Goal: Task Accomplishment & Management: Complete application form

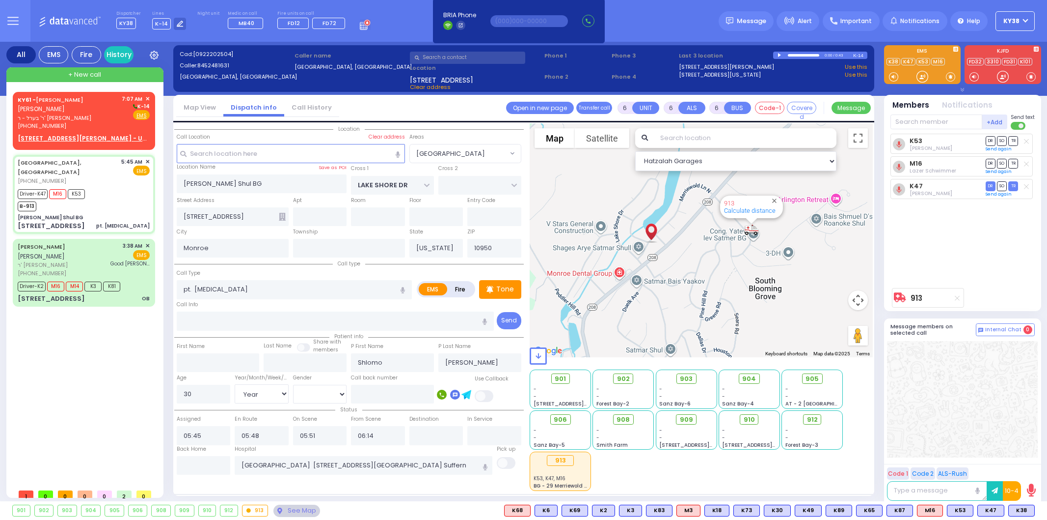
select select "[GEOGRAPHIC_DATA]"
select select "Year"
select select "[DEMOGRAPHIC_DATA]"
click at [107, 123] on div "KY61 - [PERSON_NAME] [PERSON_NAME] ר' בערל - ר' [PERSON_NAME] [PHONE_NUMBER]" at bounding box center [68, 112] width 101 height 35
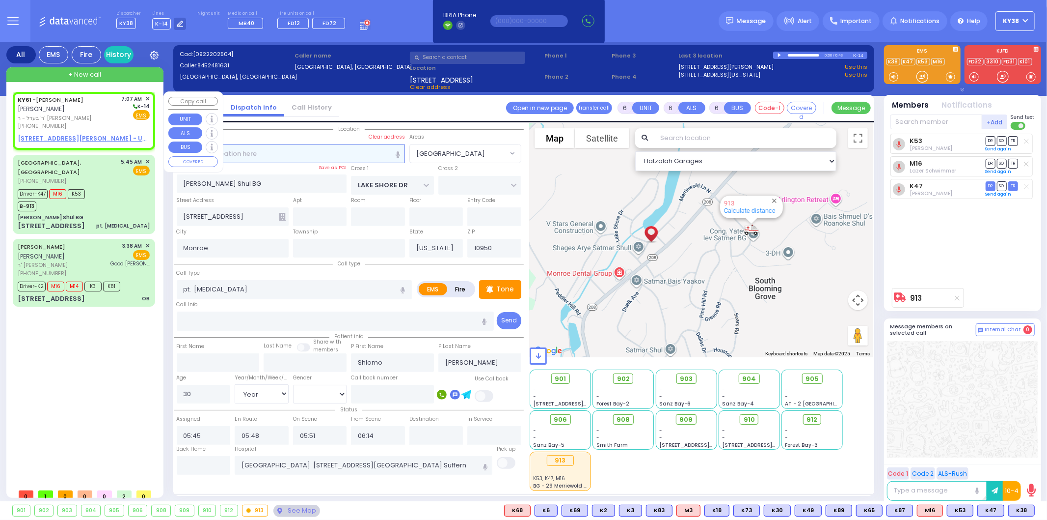
type input "2"
type input "1"
select select
radio input "true"
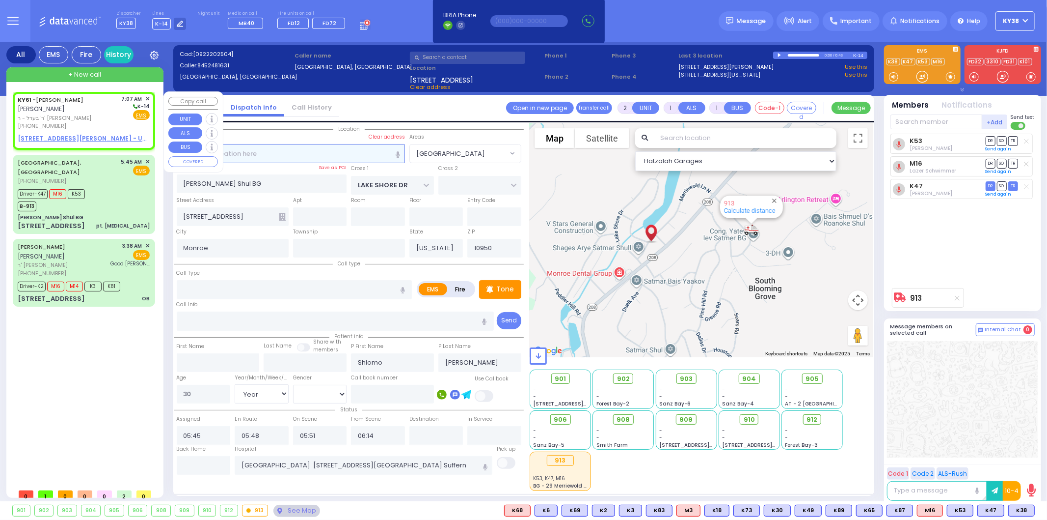
type input "[PERSON_NAME]"
type input "POLACHECK"
select select
type input "07:07"
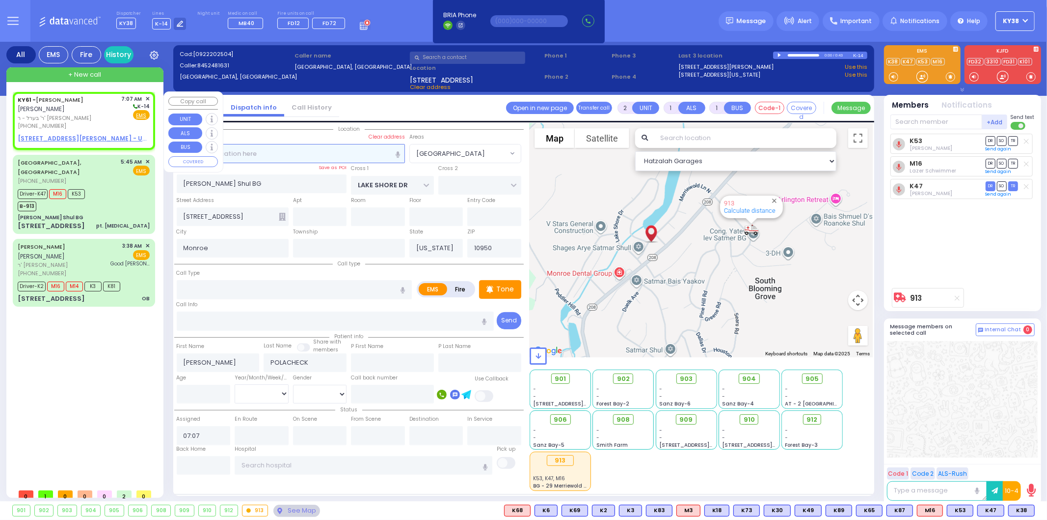
select select "Hatzalah Garages"
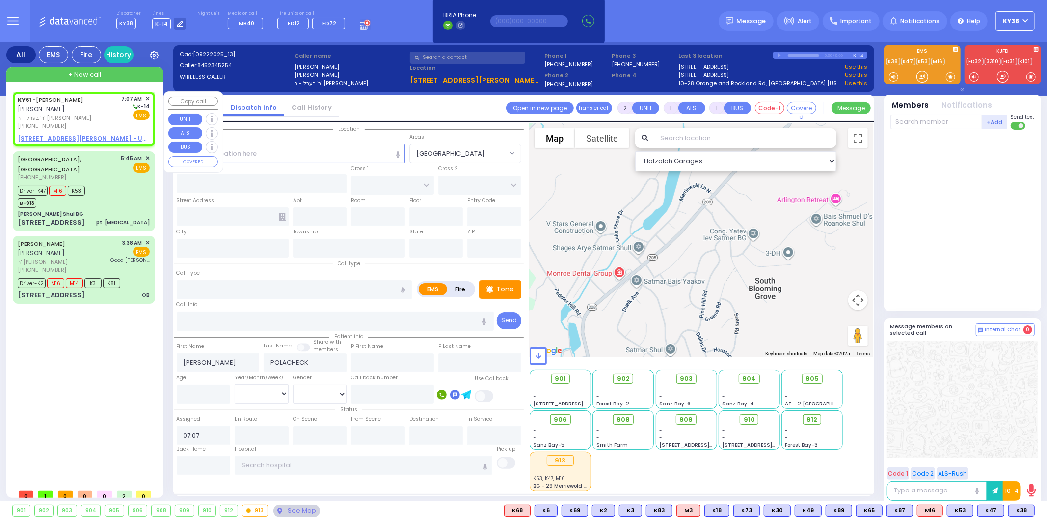
select select
radio input "true"
select select
select select "Hatzalah Garages"
click at [108, 122] on div "[PHONE_NUMBER]" at bounding box center [68, 126] width 101 height 8
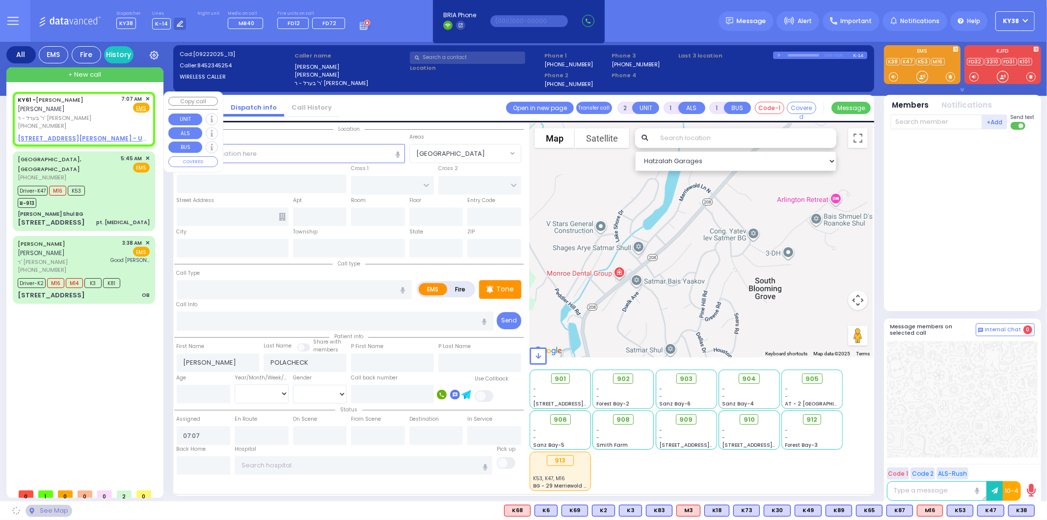
select select
radio input "true"
select select
select select "Hatzalah Garages"
select select
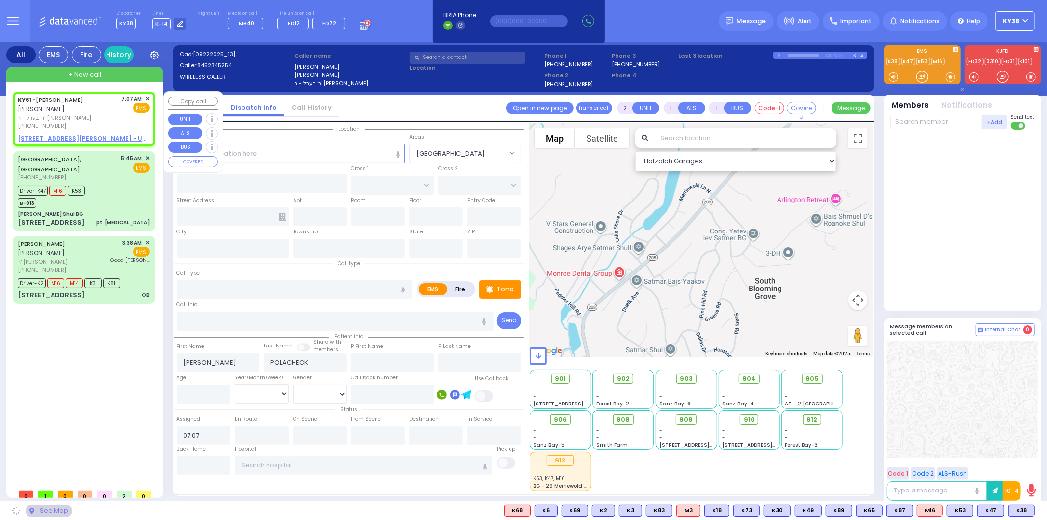
radio input "true"
select select
select select "Hatzalah Garages"
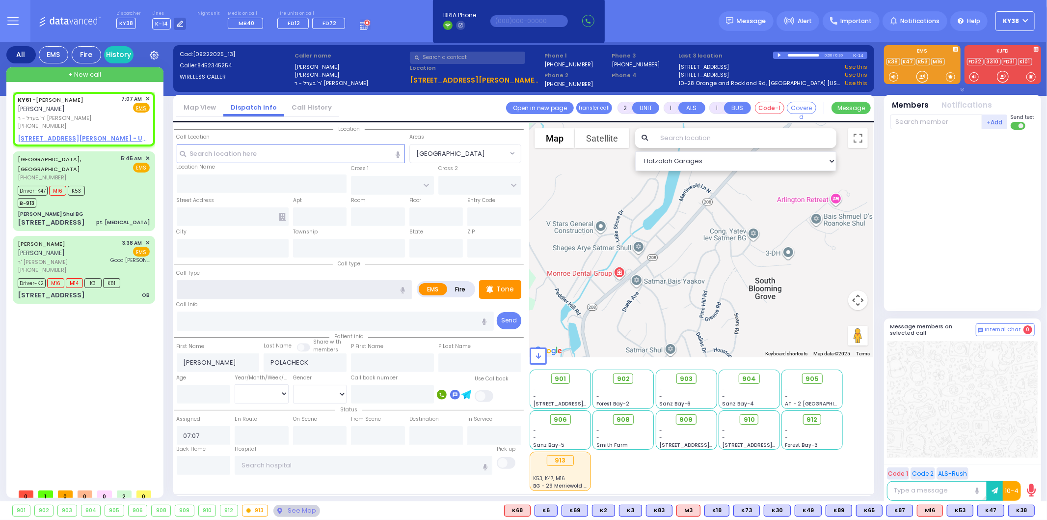
click at [236, 280] on input "text" at bounding box center [295, 289] width 236 height 19
drag, startPoint x: 247, startPoint y: 147, endPoint x: 246, endPoint y: 152, distance: 5.0
click at [246, 152] on input "text" at bounding box center [291, 153] width 228 height 19
select select
radio input "true"
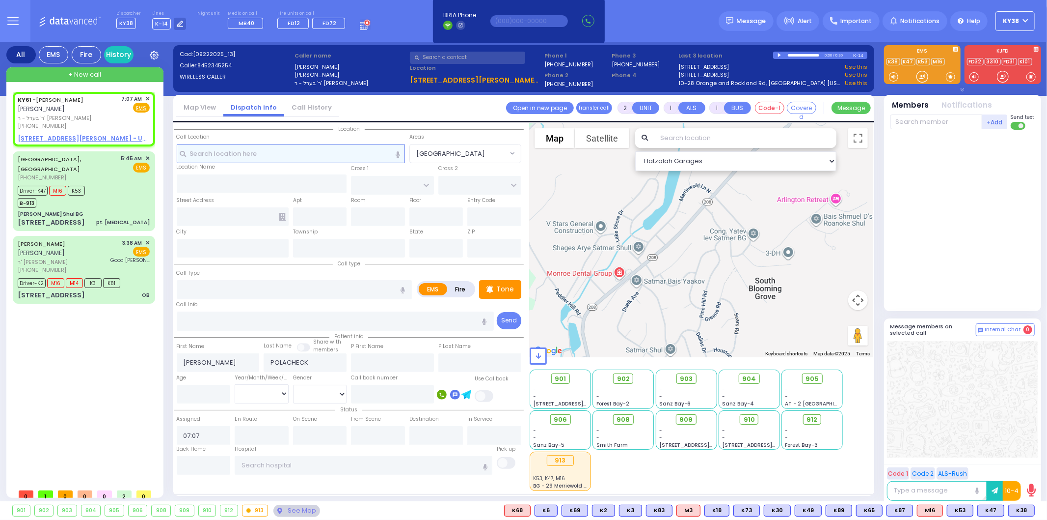
select select
select select "Hatzalah Garages"
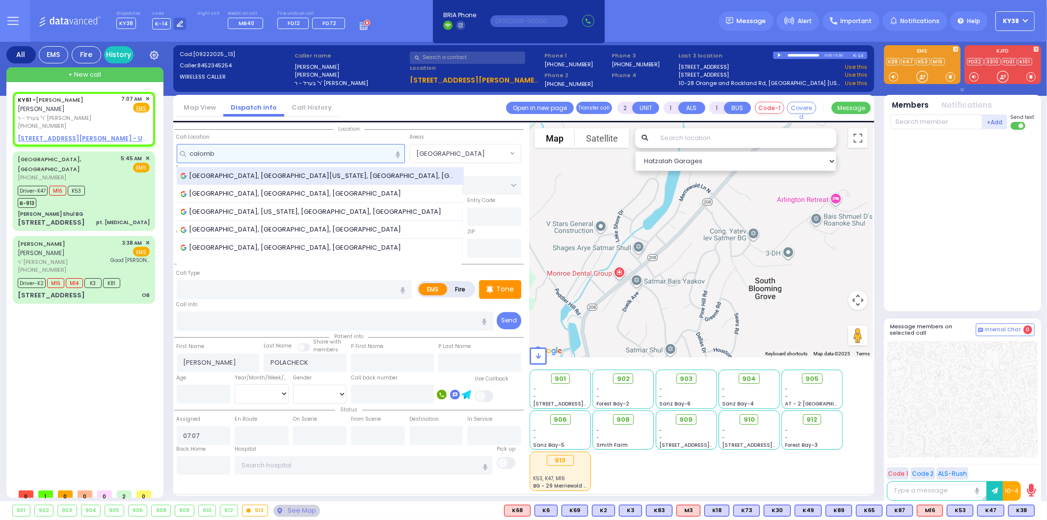
type input "calomb"
click at [253, 172] on span "[GEOGRAPHIC_DATA], [GEOGRAPHIC_DATA][US_STATE], [GEOGRAPHIC_DATA], [GEOGRAPHIC_…" at bounding box center [321, 176] width 280 height 10
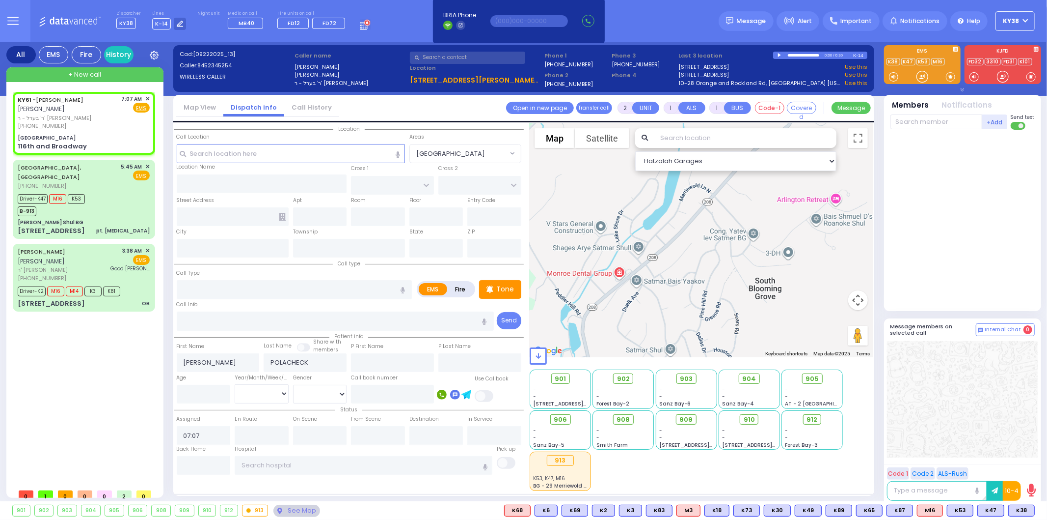
select select
radio input "true"
select select
select select "Hatzalah Garages"
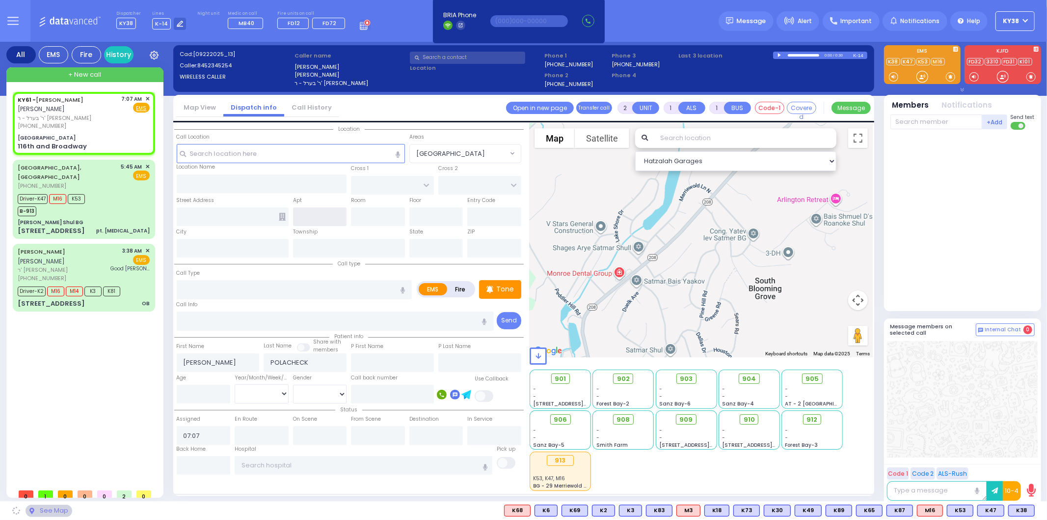
type input "[GEOGRAPHIC_DATA]"
type input "BROADWAY"
type input "[GEOGRAPHIC_DATA]"
type input "116th and Broadway"
type input "[US_STATE]"
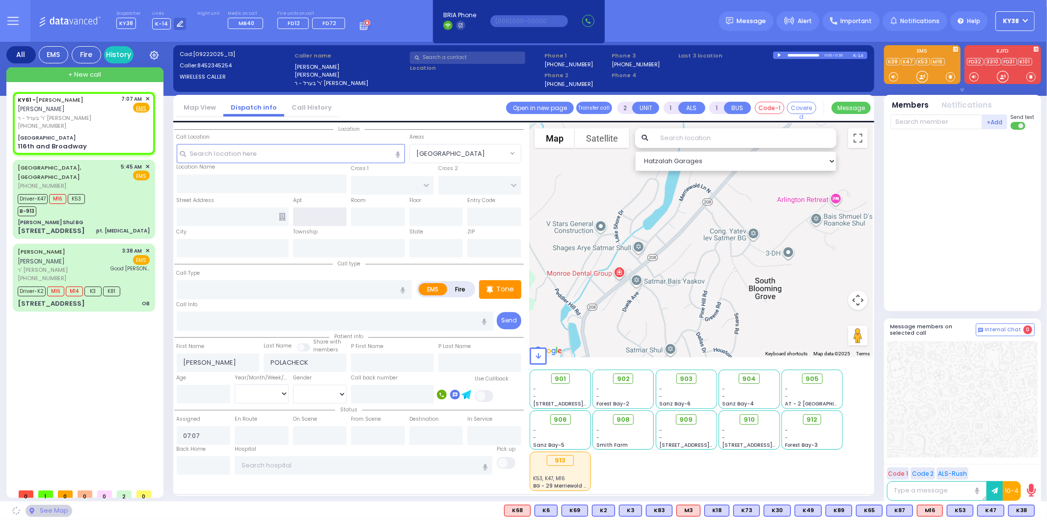
type input "[US_STATE]"
type input "10027"
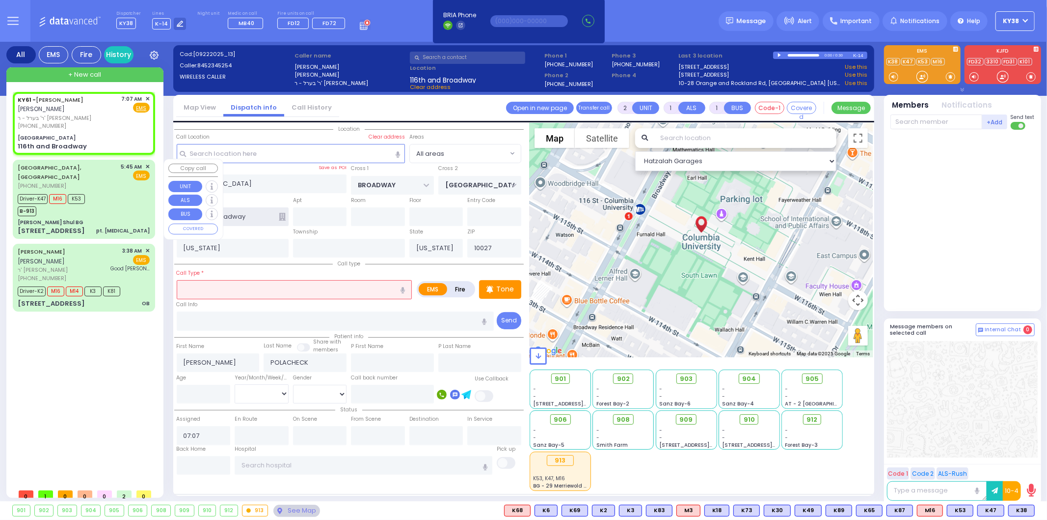
drag, startPoint x: 249, startPoint y: 216, endPoint x: 140, endPoint y: 227, distance: 109.1
click at [140, 227] on div "All EMS Fire History Settings" at bounding box center [523, 273] width 1035 height 463
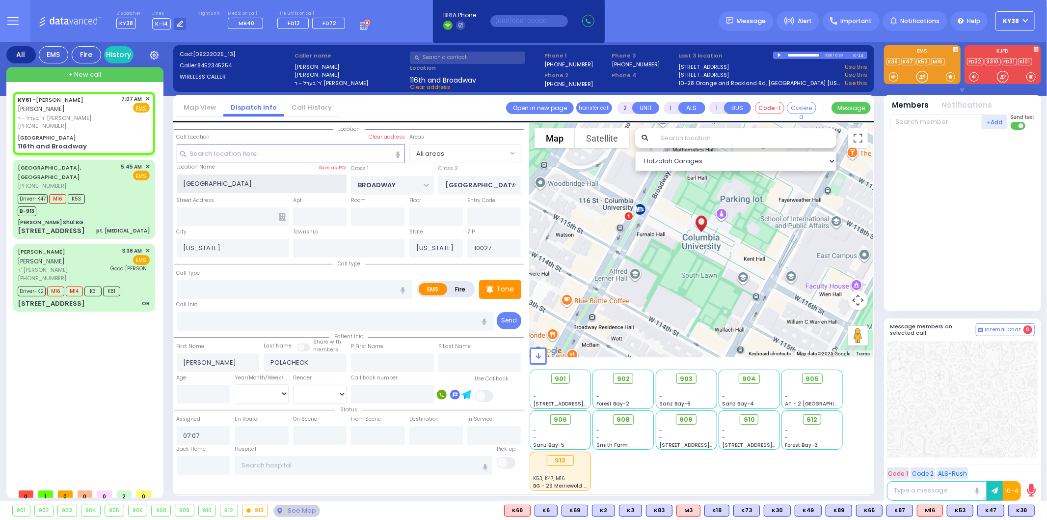
click at [286, 180] on input "[GEOGRAPHIC_DATA]" at bounding box center [262, 183] width 170 height 19
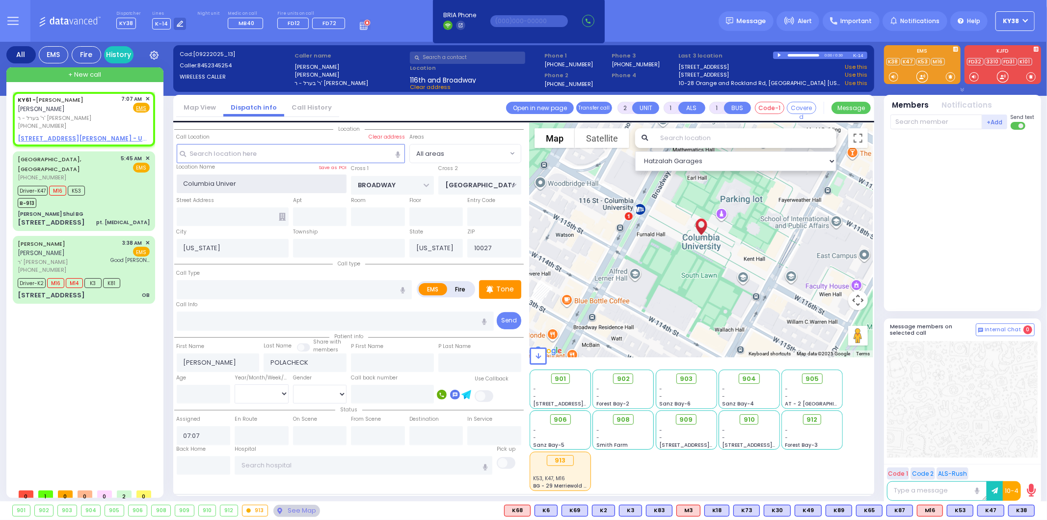
type input "Columbia Unive"
select select
radio input "true"
select select
select select "Hatzalah Garages"
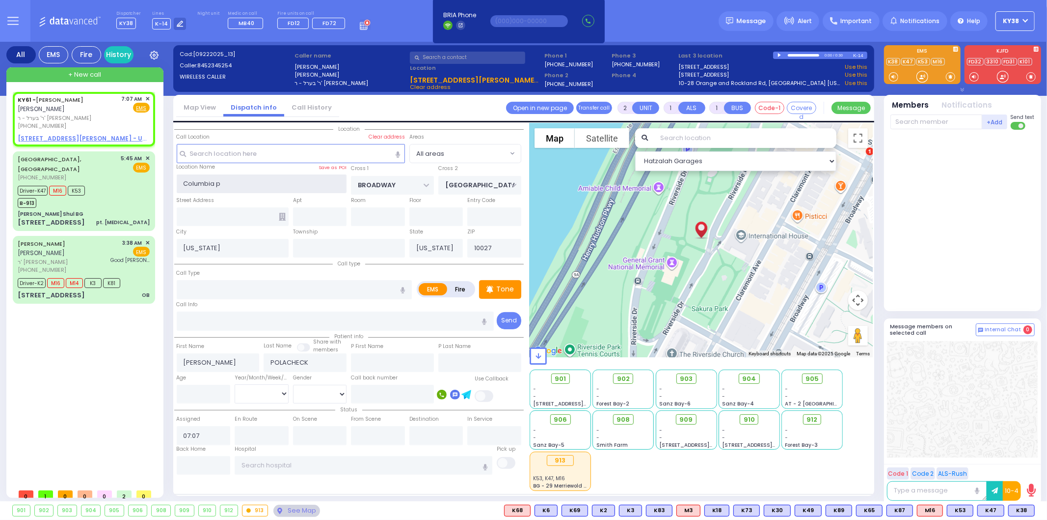
type input "Columbia pr"
drag, startPoint x: 267, startPoint y: 179, endPoint x: 153, endPoint y: 182, distance: 114.4
click at [153, 182] on div "All EMS Fire History Settings" at bounding box center [523, 273] width 1035 height 463
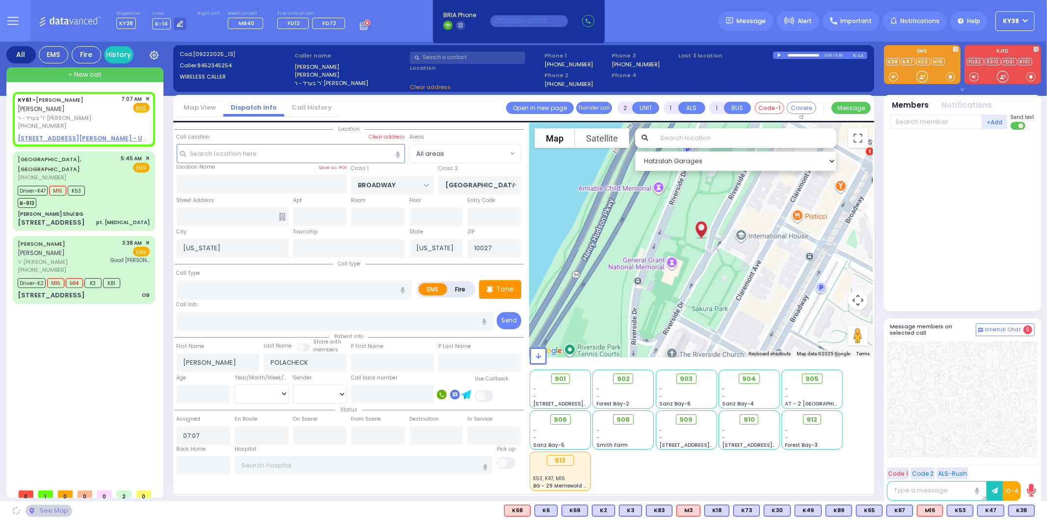
select select
radio input "true"
select select
select select "Hatzalah Garages"
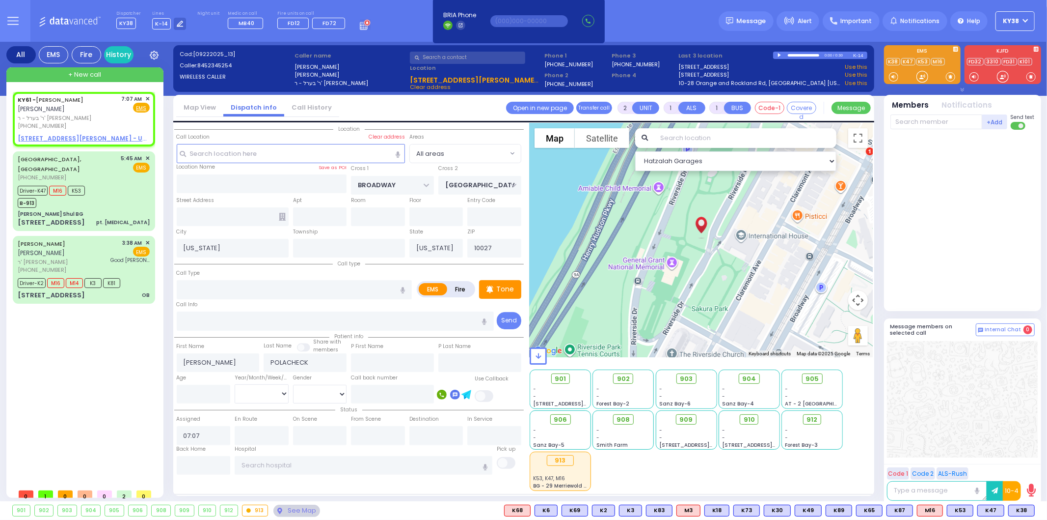
drag, startPoint x: 396, startPoint y: 154, endPoint x: 393, endPoint y: 149, distance: 5.7
click at [393, 149] on button "button" at bounding box center [398, 154] width 18 height 18
type input "[GEOGRAPHIC_DATA]"
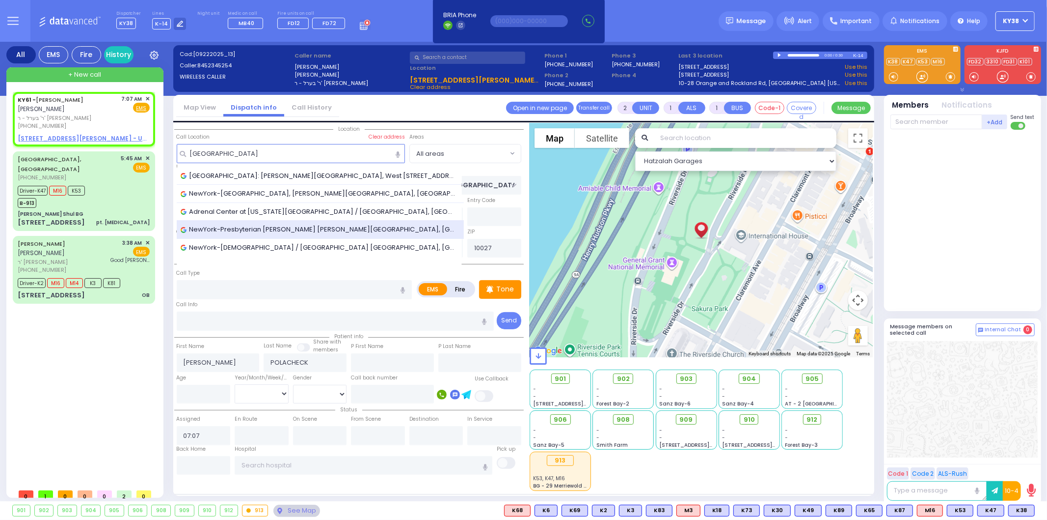
click at [305, 227] on span "NewYork-Presbyterian [PERSON_NAME] [PERSON_NAME][GEOGRAPHIC_DATA], [GEOGRAPHIC_…" at bounding box center [321, 229] width 280 height 10
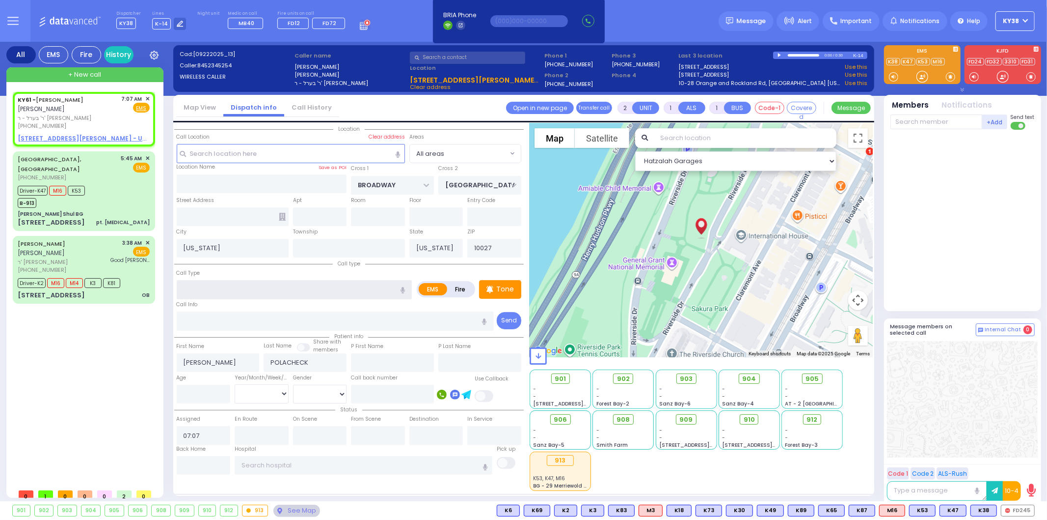
click at [278, 280] on input "text" at bounding box center [295, 289] width 236 height 19
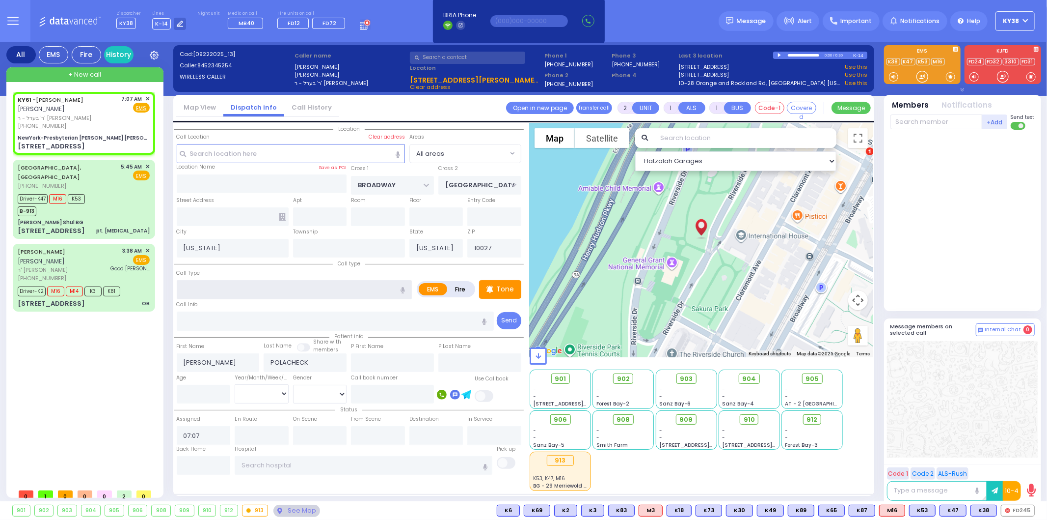
select select
radio input "true"
select select
select select "Hatzalah Garages"
type input "NewYork-Presbyterian [PERSON_NAME] [PERSON_NAME][GEOGRAPHIC_DATA]"
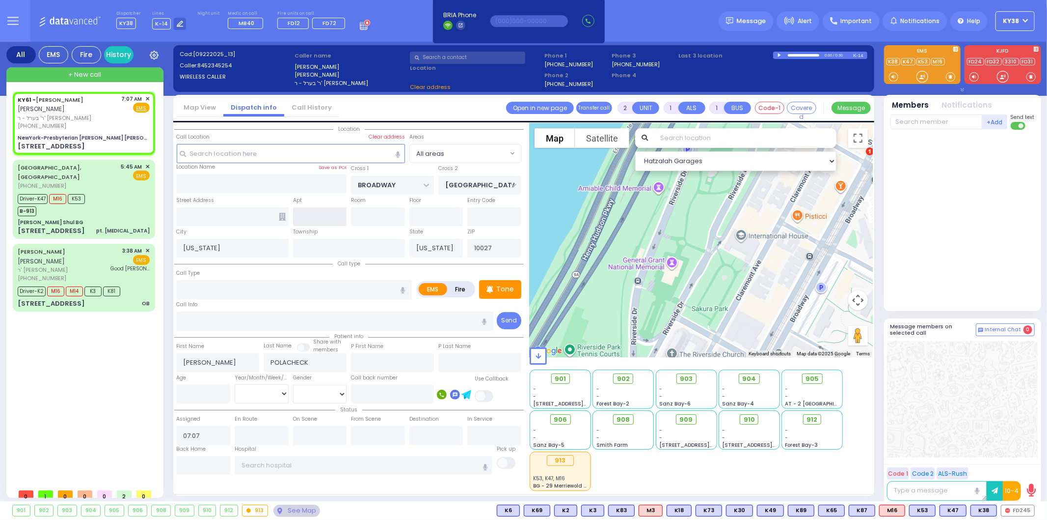
type input "[GEOGRAPHIC_DATA]"
type input "[STREET_ADDRESS]"
type input "10032"
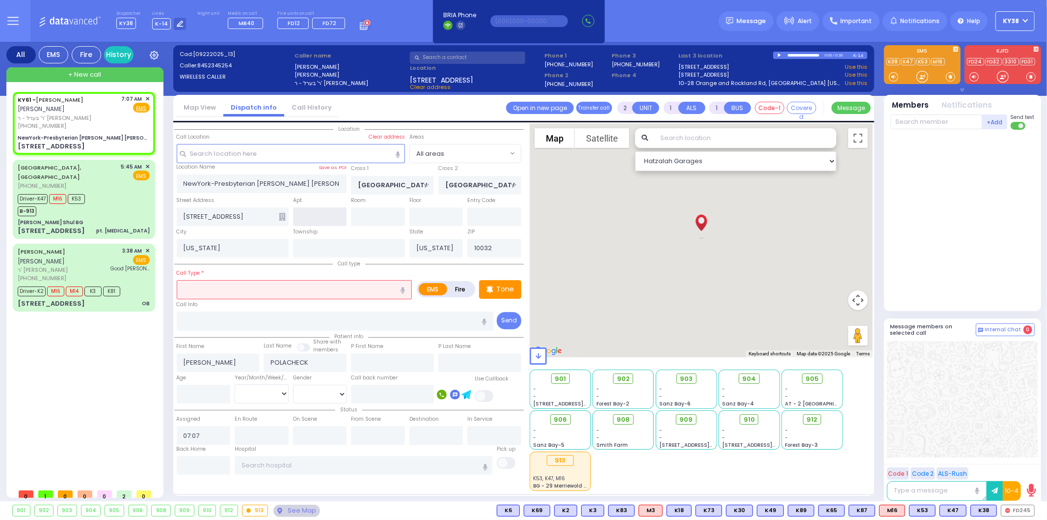
select select
radio input "true"
select select
select select "Hatzalah Garages"
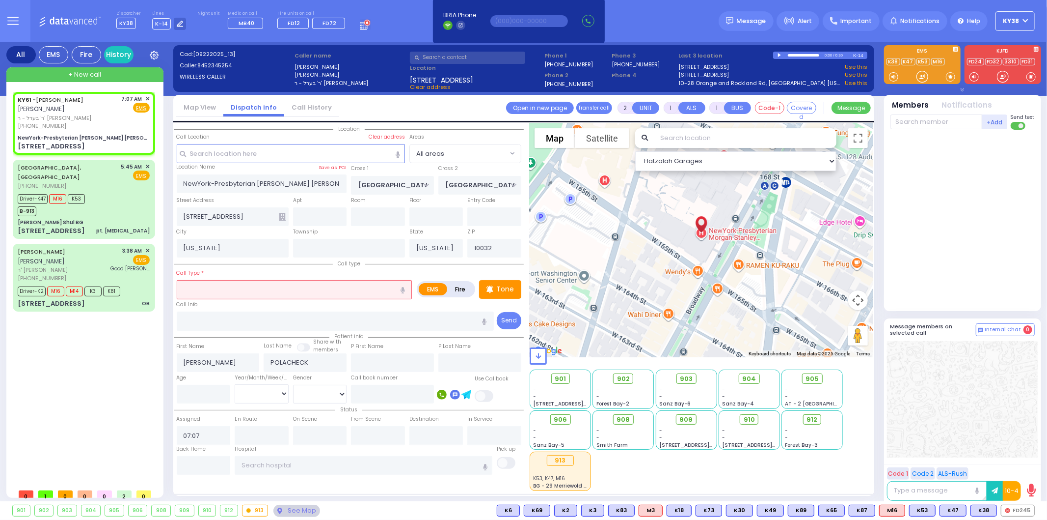
click at [406, 287] on button "button" at bounding box center [403, 289] width 18 height 19
type input "transport"
select select
radio input "true"
select select
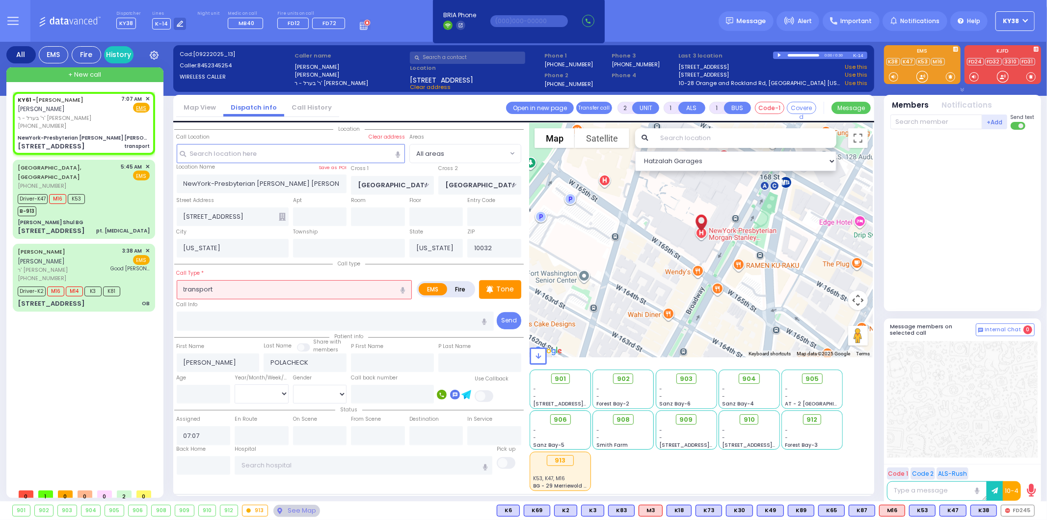
click at [366, 283] on input "transport" at bounding box center [295, 289] width 236 height 19
select select "Hatzalah Garages"
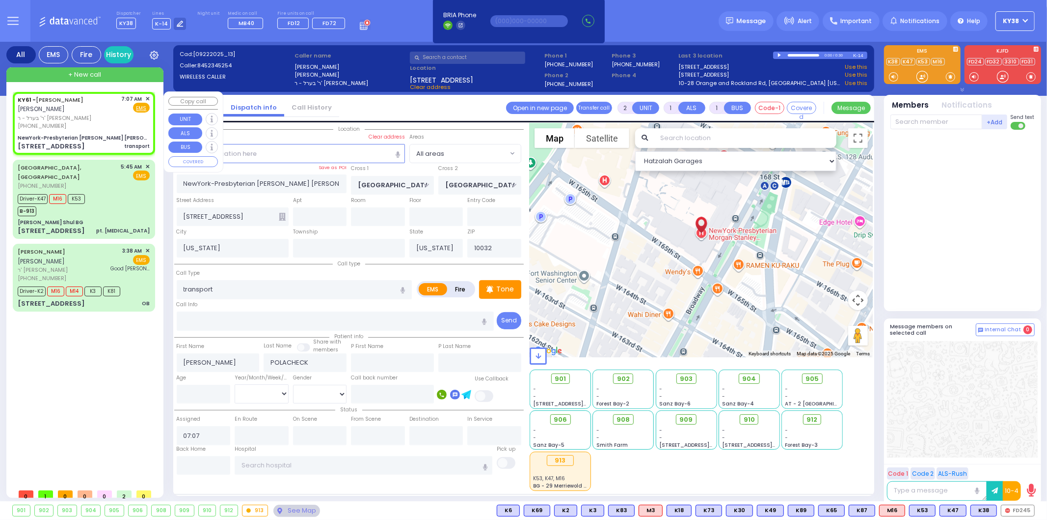
click at [107, 110] on div "KY61 - [PERSON_NAME] [PERSON_NAME]" at bounding box center [68, 104] width 101 height 19
select select
radio input "true"
select select
select select "Hatzalah Garages"
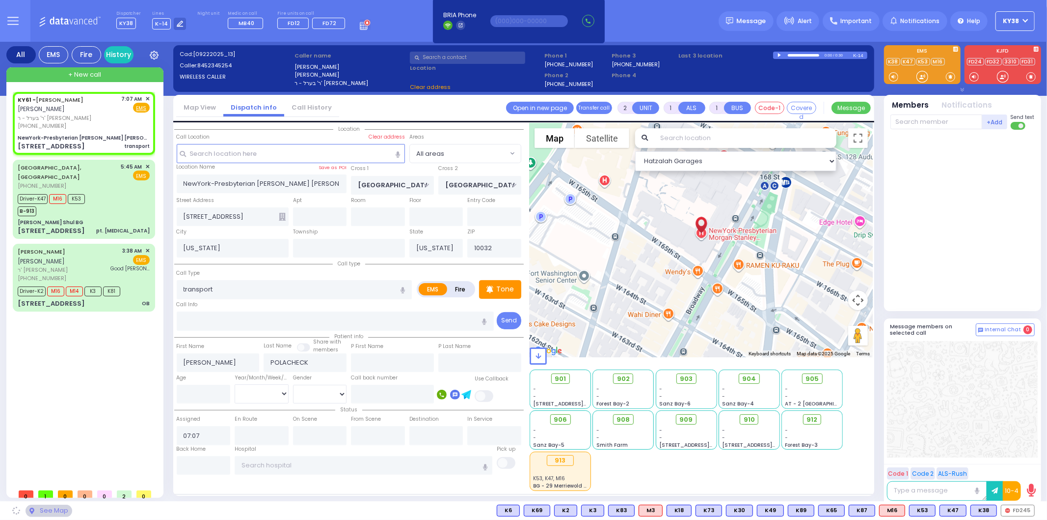
select select
radio input "true"
select select
select select "Hatzalah Garages"
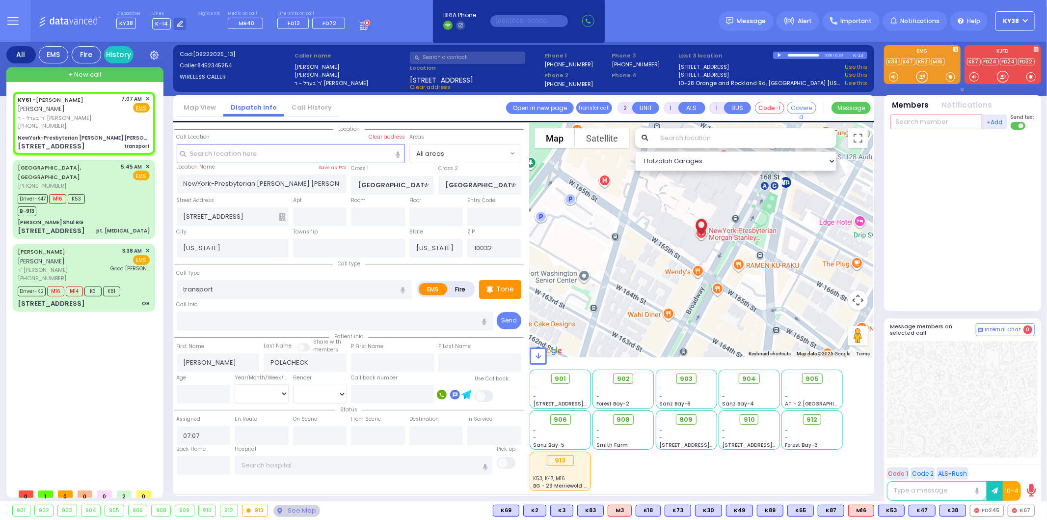
click at [941, 119] on input "text" at bounding box center [937, 121] width 92 height 15
type input "61"
click at [925, 138] on div "KY61" at bounding box center [923, 142] width 49 height 10
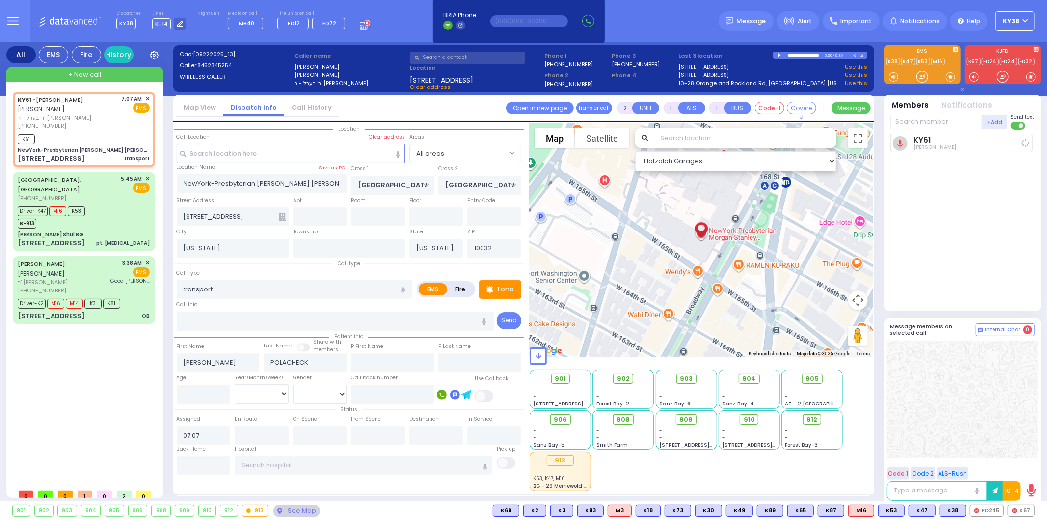
select select
radio input "true"
select select
type input "07:09"
select select "Hatzalah Garages"
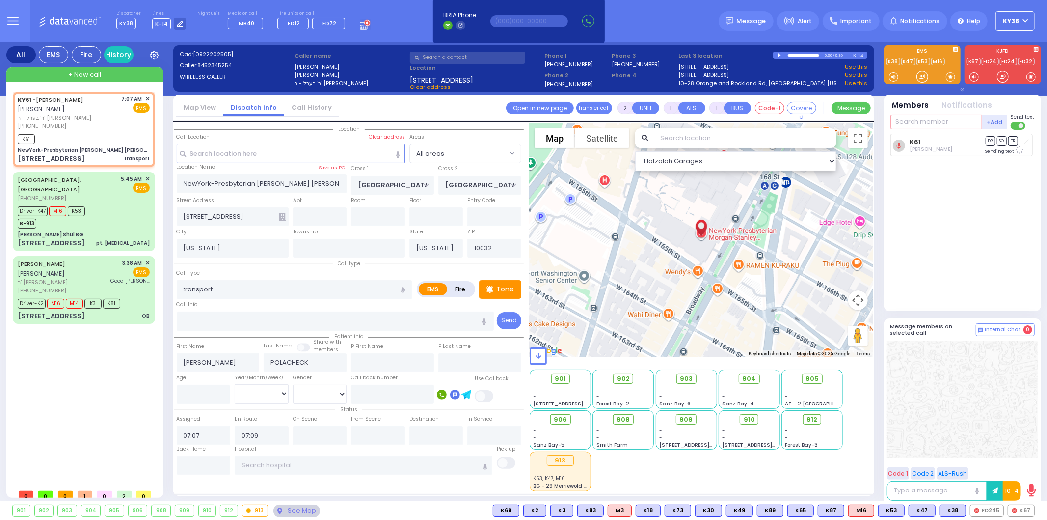
click at [931, 123] on input "text" at bounding box center [937, 121] width 92 height 15
type input "75"
click at [925, 139] on div "KY75" at bounding box center [923, 142] width 49 height 10
select select
radio input "true"
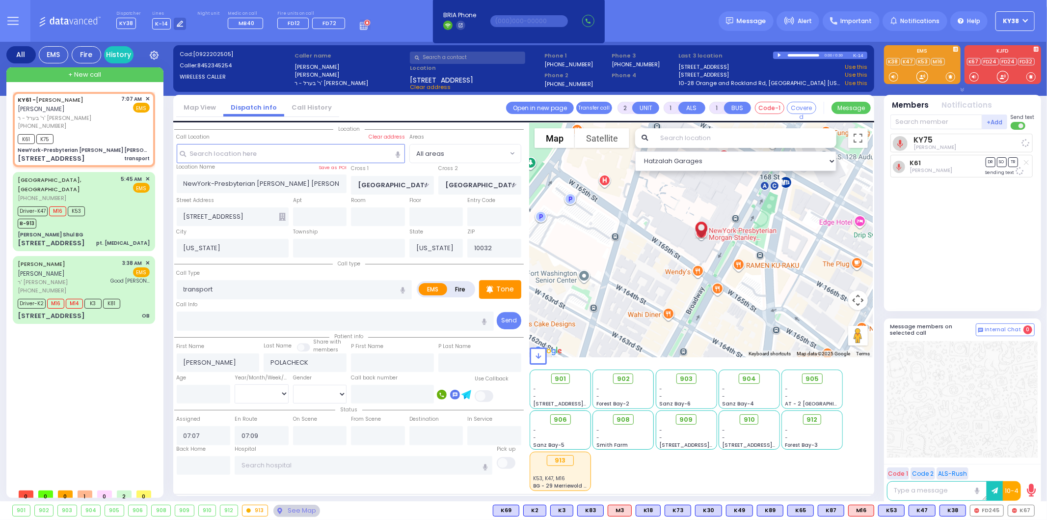
select select
select select "Hatzalah Garages"
click at [91, 126] on div "[PHONE_NUMBER]" at bounding box center [68, 126] width 101 height 8
select select
radio input "true"
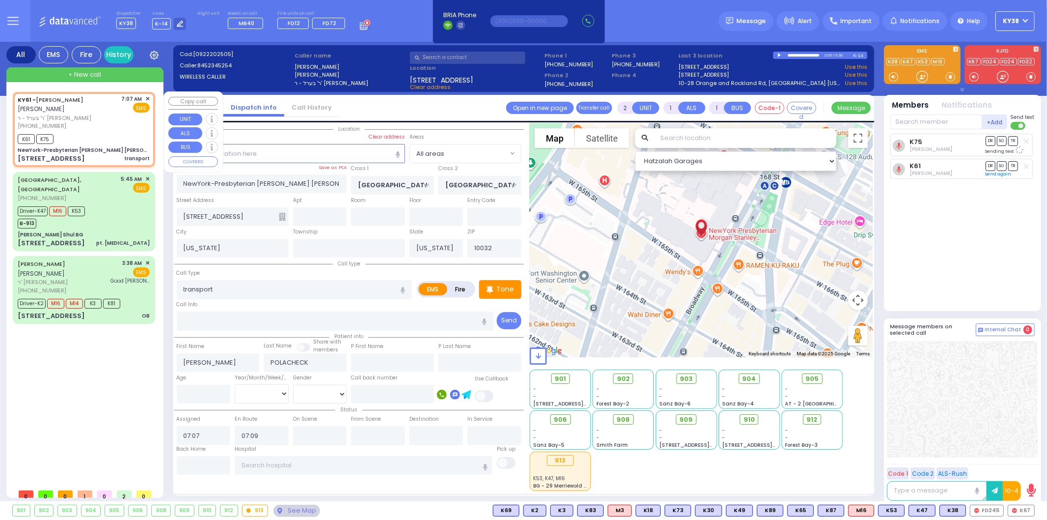
select select
select select "Hatzalah Garages"
click at [755, 416] on span "910" at bounding box center [752, 419] width 11 height 10
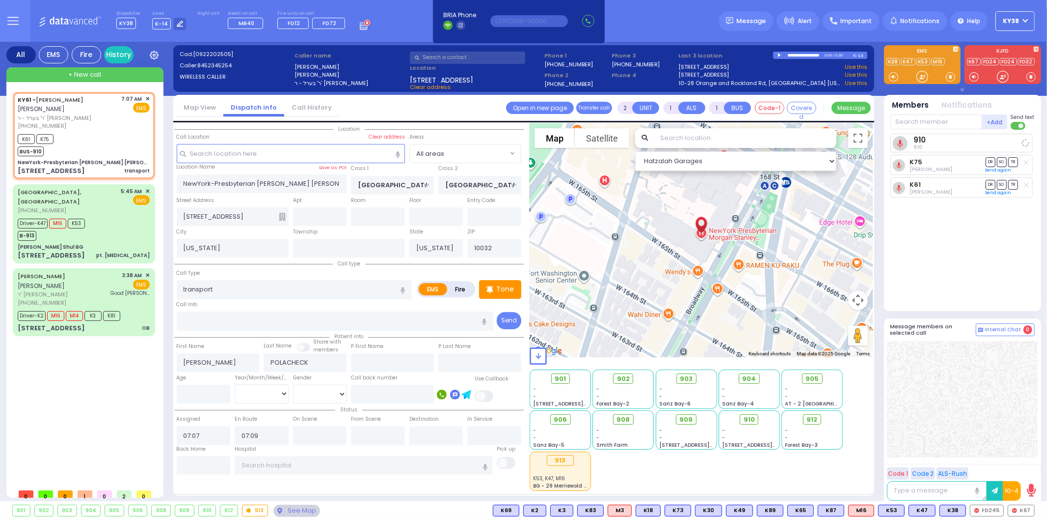
select select
radio input "true"
select select
select select "Hatzalah Garages"
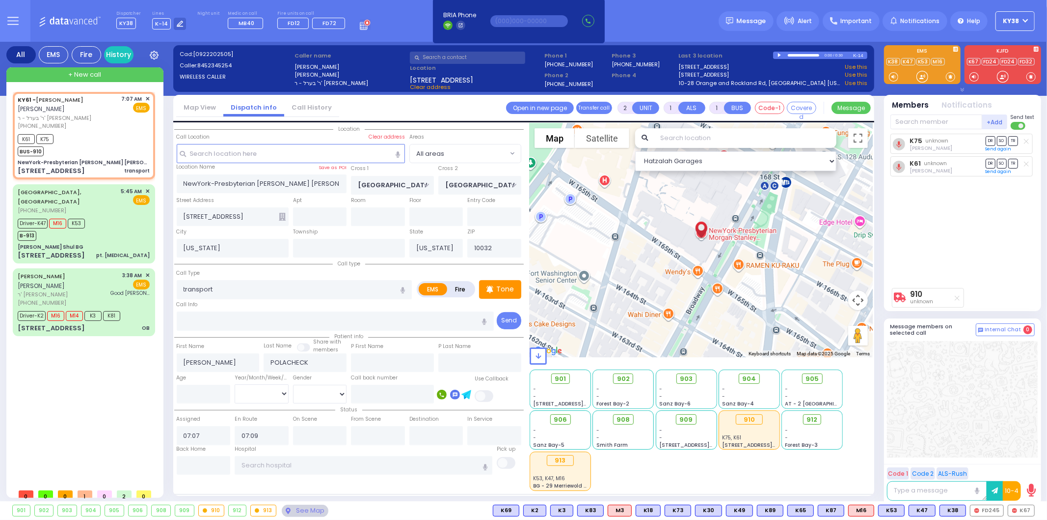
click at [958, 248] on div "K75 unknown [PERSON_NAME] DR SO TR Send again" at bounding box center [964, 208] width 146 height 149
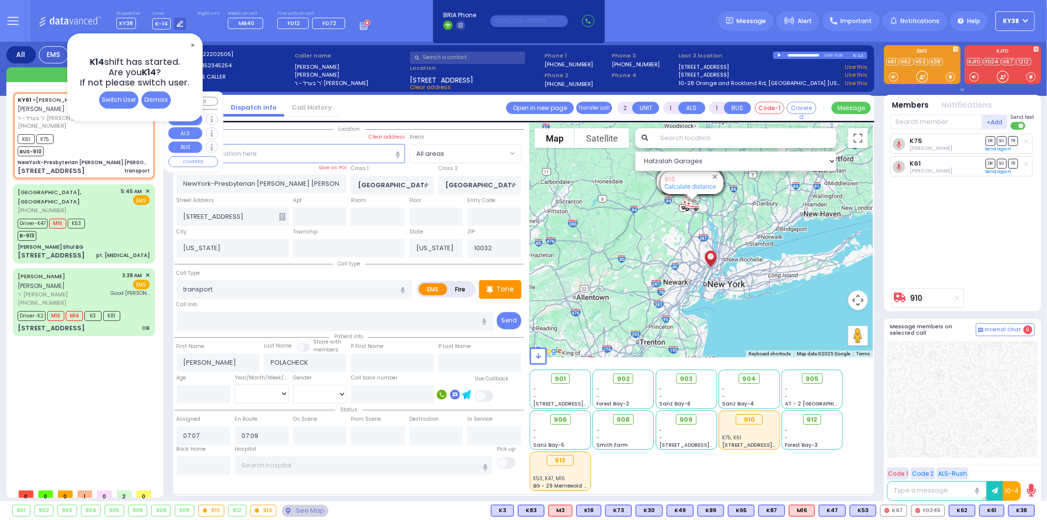
click at [116, 139] on div "K61 K75 BUS-910" at bounding box center [84, 144] width 132 height 25
select select
radio input "true"
select select
select select "Hatzalah Garages"
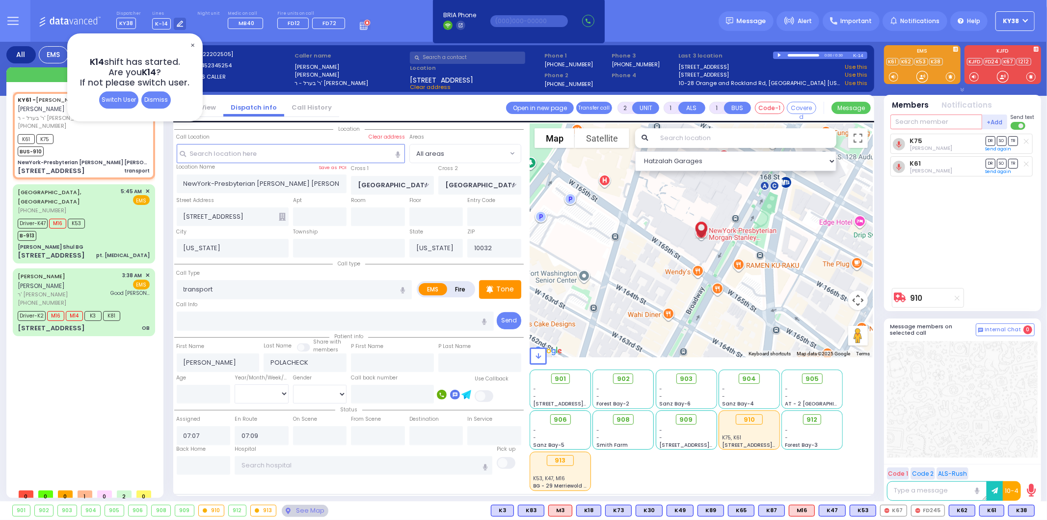
click at [952, 123] on input "text" at bounding box center [937, 121] width 92 height 15
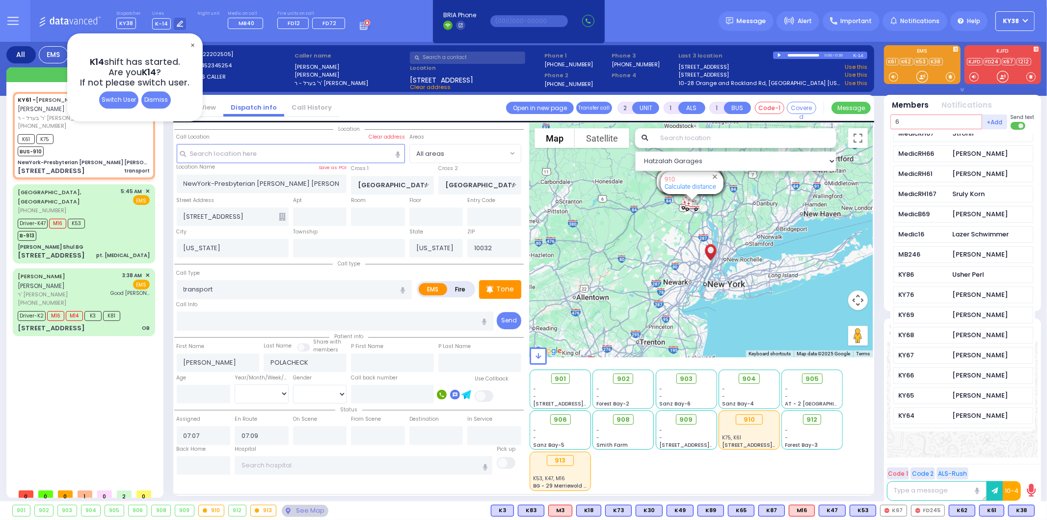
scroll to position [164, 0]
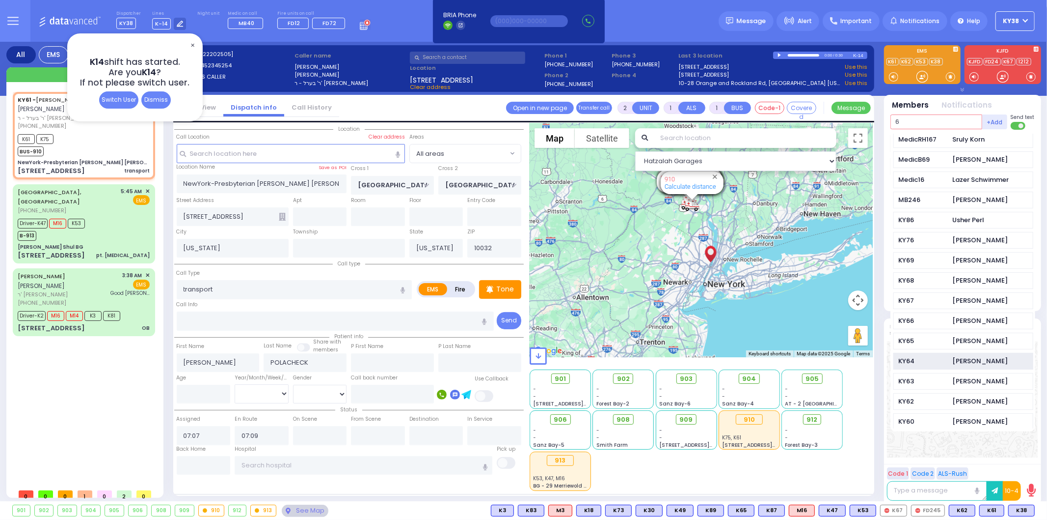
type input "6"
click at [946, 360] on div "KY64" at bounding box center [923, 361] width 49 height 10
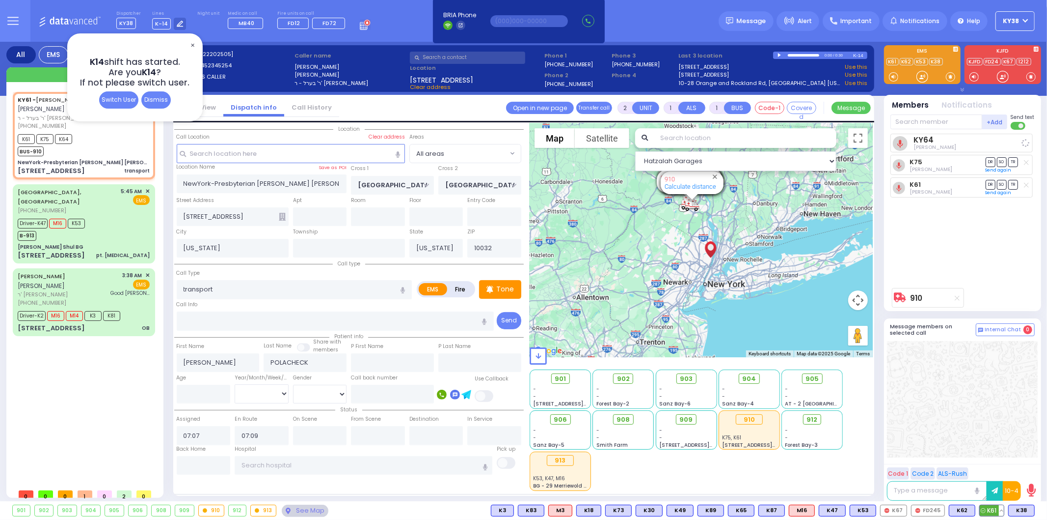
select select
radio input "true"
select select
select select "Hatzalah Garages"
click at [1003, 510] on button at bounding box center [1001, 510] width 5 height 11
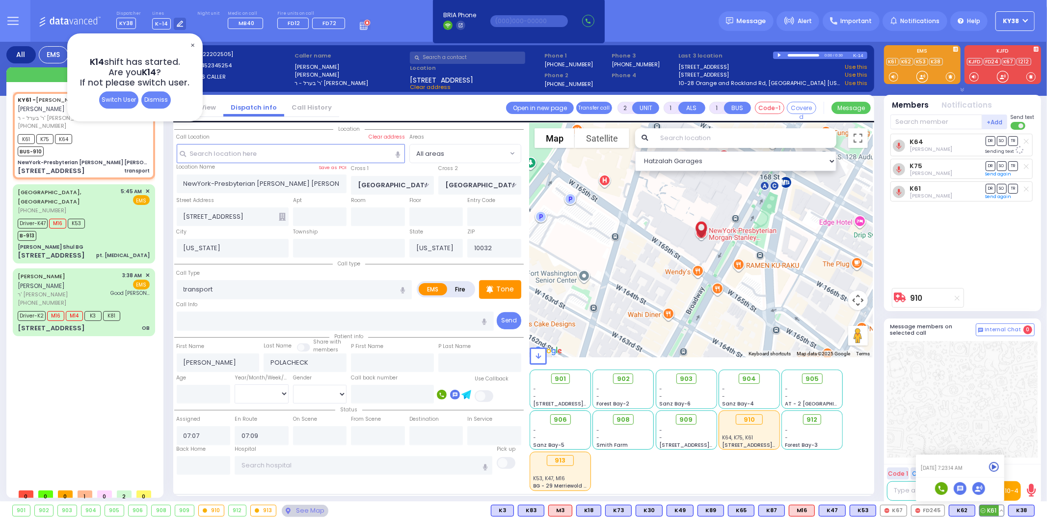
click at [996, 466] on icon at bounding box center [995, 467] width 10 height 10
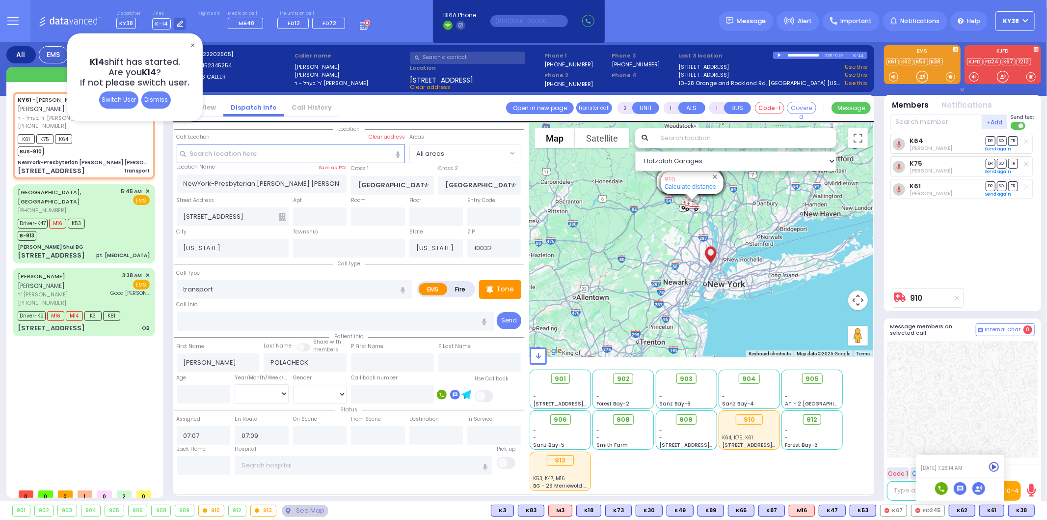
click at [1028, 141] on icon at bounding box center [1026, 140] width 5 height 5
select select
radio input "true"
select select
select select "Hatzalah Garages"
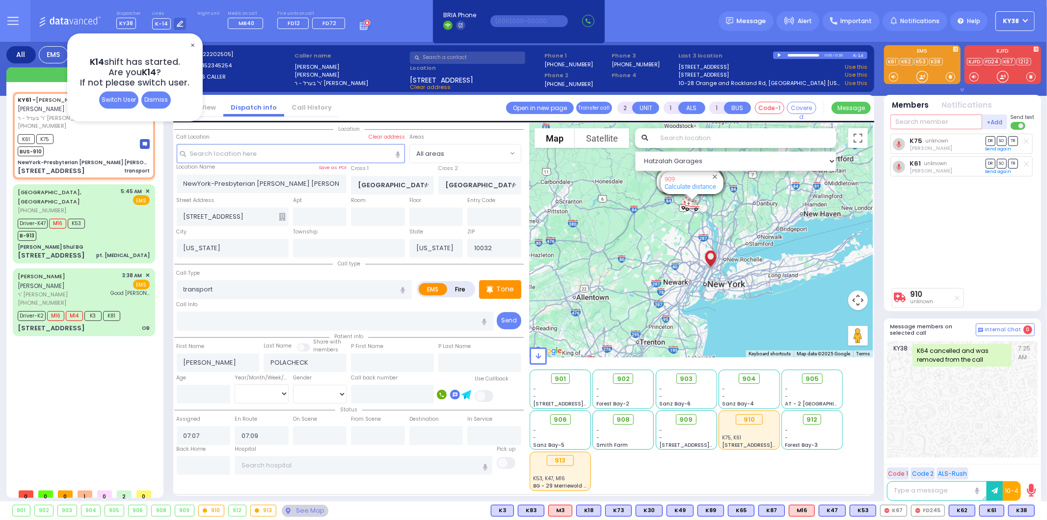
click at [950, 119] on input "text" at bounding box center [937, 121] width 92 height 15
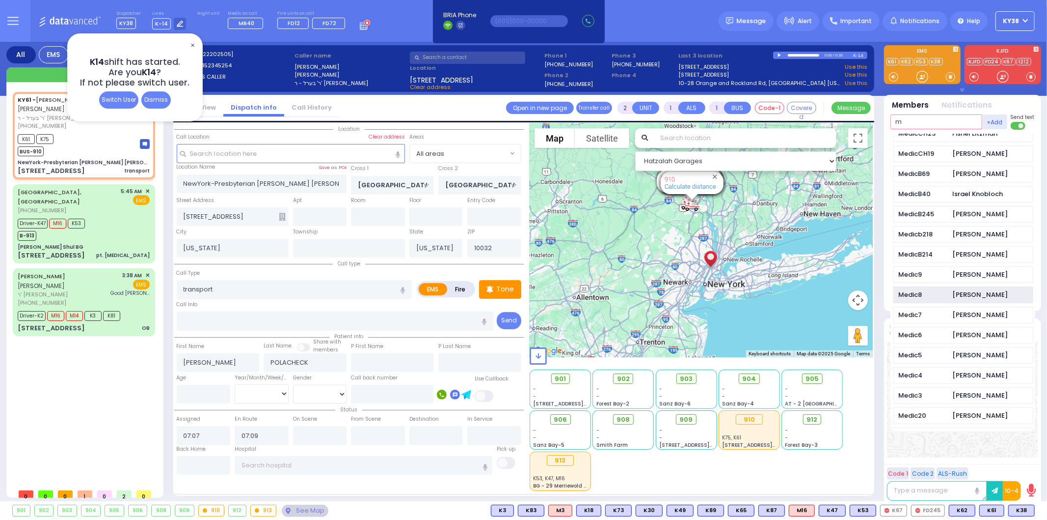
scroll to position [546, 0]
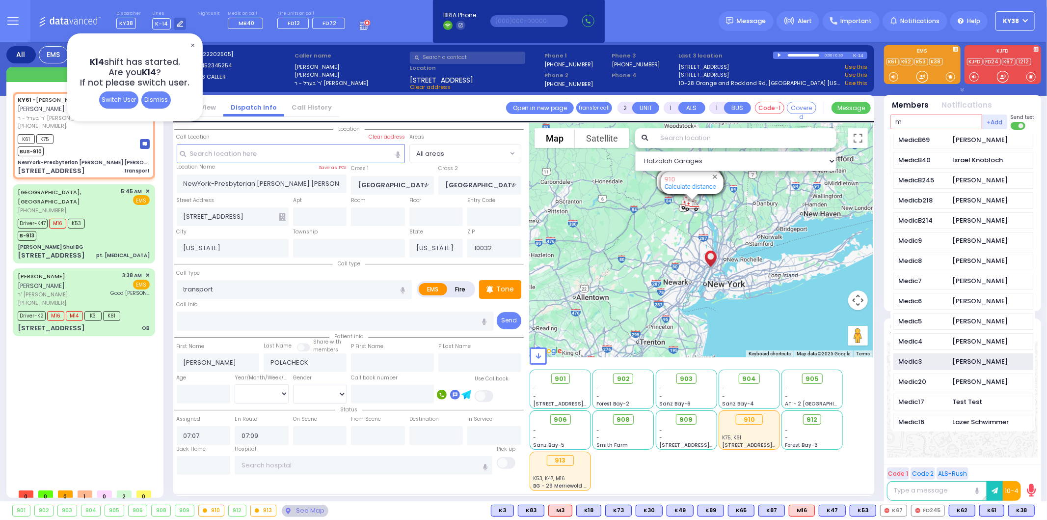
type input "m"
click at [935, 366] on div "Medic3" at bounding box center [923, 362] width 49 height 10
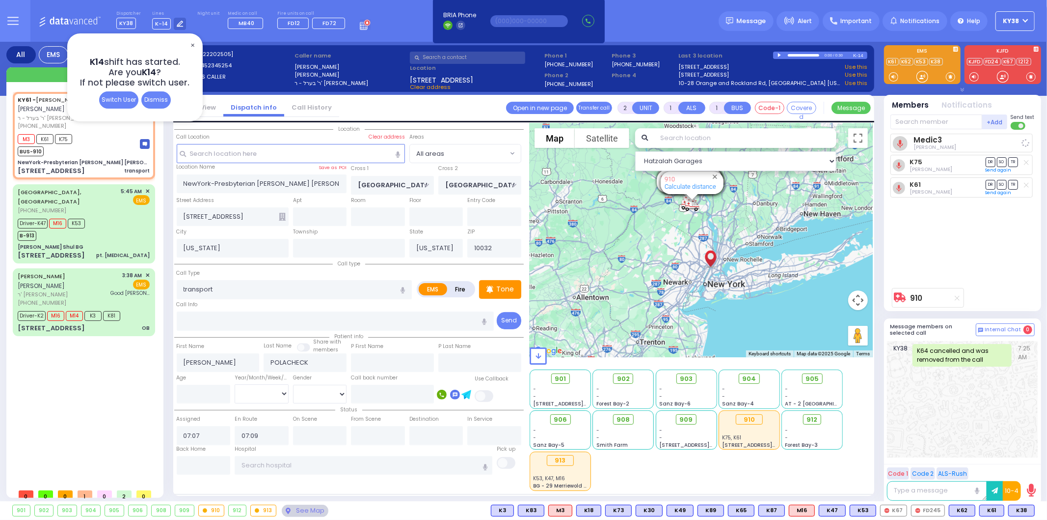
select select
radio input "true"
select select
select select "Hatzalah Garages"
